Goal: Information Seeking & Learning: Learn about a topic

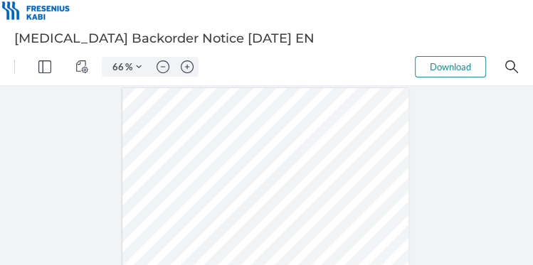
scroll to position [120, 0]
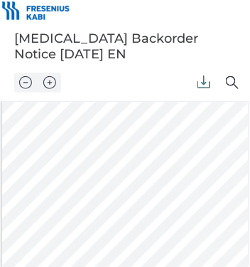
click at [151, 218] on div at bounding box center [145, 168] width 286 height 371
click at [159, 219] on div at bounding box center [145, 168] width 286 height 371
click at [126, 216] on div at bounding box center [145, 168] width 286 height 371
click at [125, 217] on div at bounding box center [145, 168] width 286 height 371
click at [159, 218] on div at bounding box center [145, 168] width 286 height 371
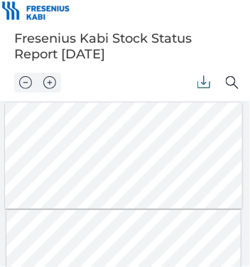
click at [114, 126] on div at bounding box center [124, 155] width 238 height 106
click at [202, 82] on img at bounding box center [204, 81] width 13 height 13
